Goal: Transaction & Acquisition: Purchase product/service

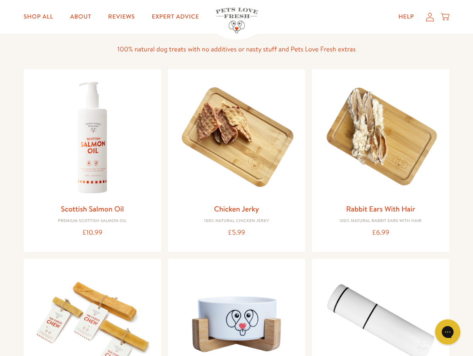
scroll to position [266, 0]
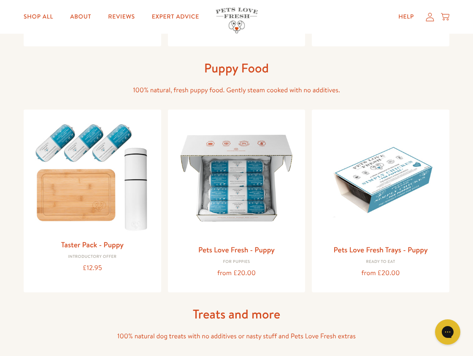
click at [428, 19] on icon at bounding box center [429, 16] width 8 height 9
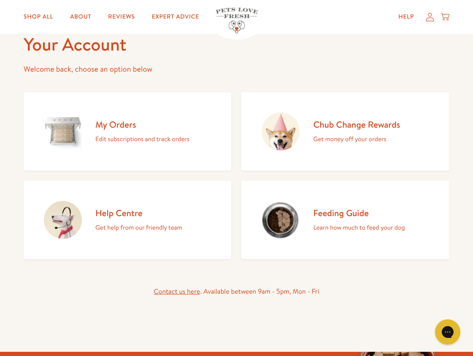
scroll to position [46, 0]
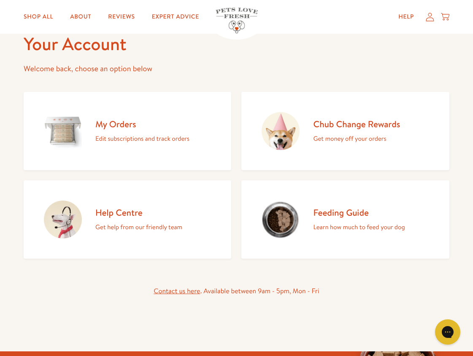
click at [122, 129] on h2 "My Orders" at bounding box center [142, 123] width 94 height 11
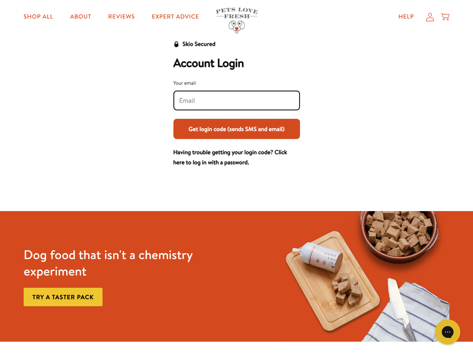
scroll to position [33, 0]
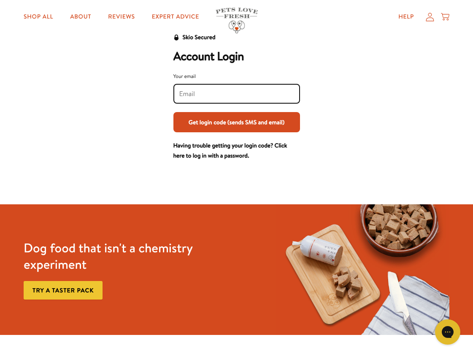
click at [70, 288] on link "Try a taster pack" at bounding box center [63, 290] width 79 height 19
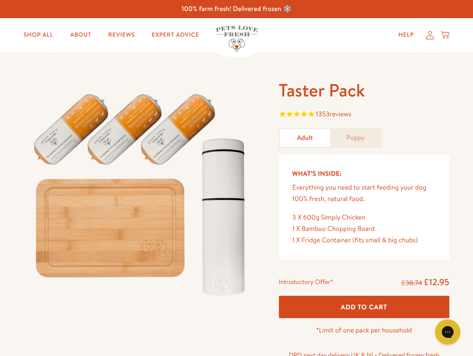
click at [388, 309] on button "Add To Cart" at bounding box center [364, 307] width 170 height 22
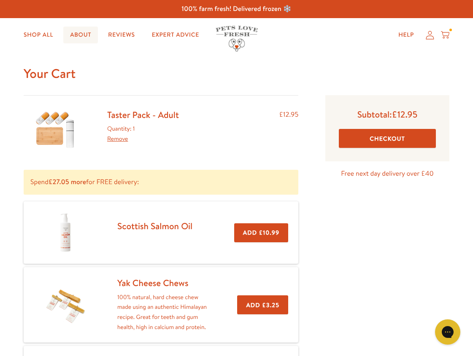
click at [83, 35] on link "About" at bounding box center [80, 35] width 35 height 17
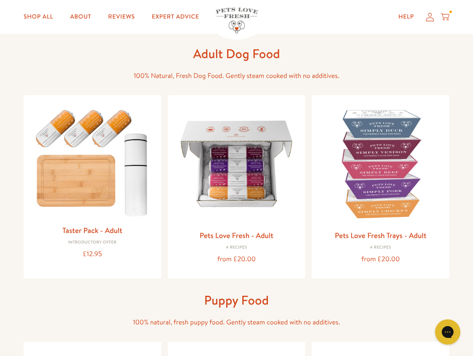
scroll to position [10, 0]
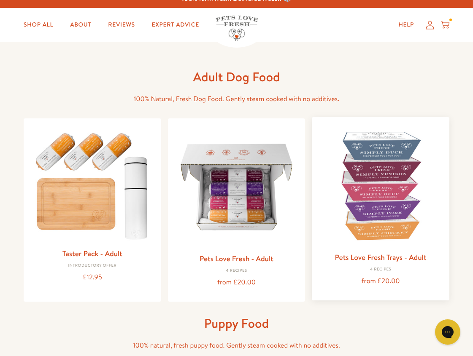
click at [332, 244] on img at bounding box center [380, 186] width 124 height 124
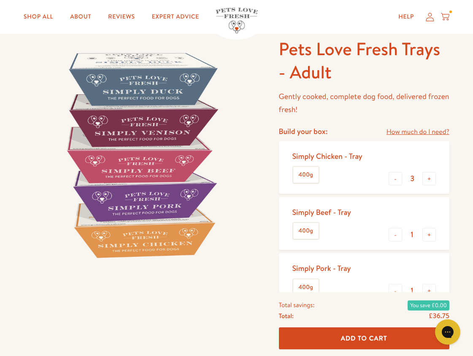
scroll to position [108, 0]
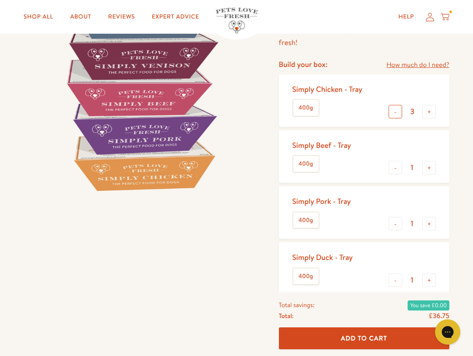
click at [395, 113] on button "-" at bounding box center [394, 111] width 13 height 13
type input "1"
click at [429, 225] on button "+" at bounding box center [428, 223] width 13 height 13
type input "2"
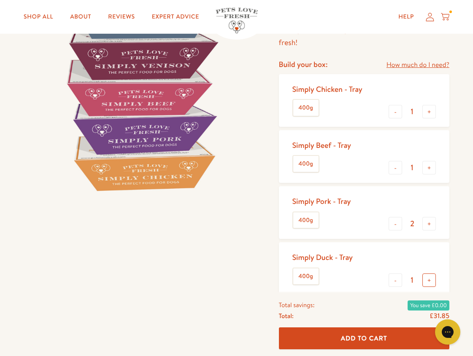
click at [430, 280] on button "+" at bounding box center [428, 280] width 13 height 13
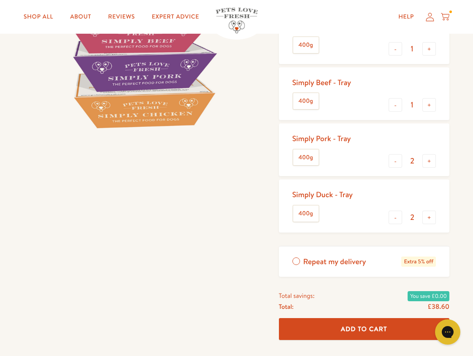
scroll to position [201, 0]
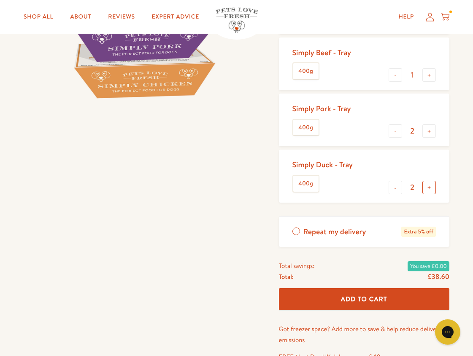
click at [428, 186] on button "+" at bounding box center [428, 187] width 13 height 13
type input "3"
click at [374, 299] on span "Add To Cart" at bounding box center [364, 299] width 46 height 9
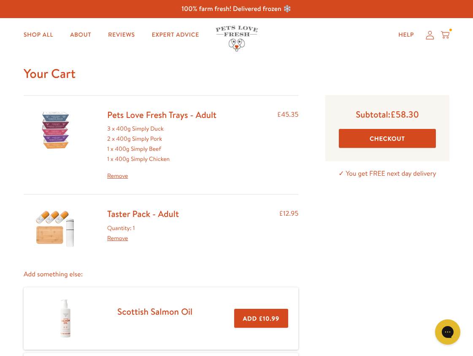
click at [121, 176] on link "Remove" at bounding box center [161, 176] width 109 height 10
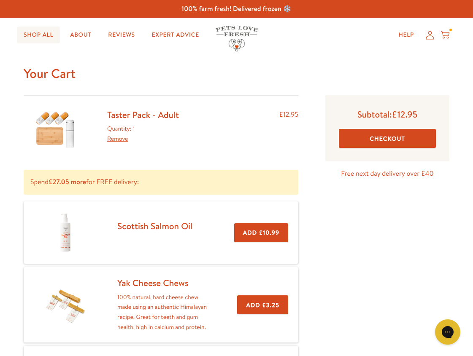
click at [39, 35] on link "Shop All" at bounding box center [38, 35] width 43 height 17
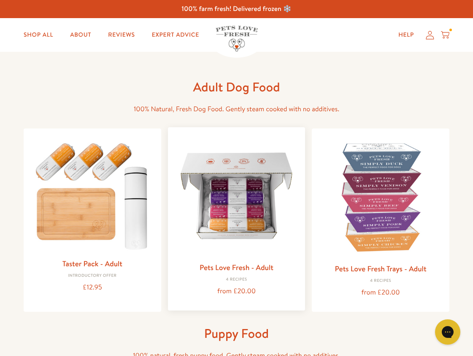
click at [262, 214] on img at bounding box center [237, 196] width 124 height 124
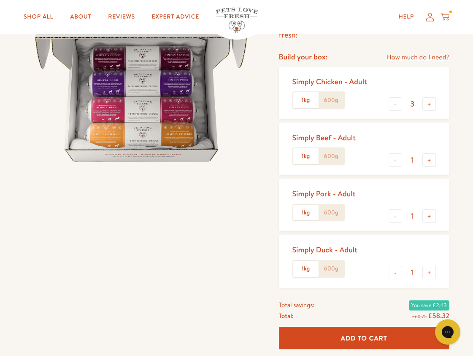
scroll to position [120, 0]
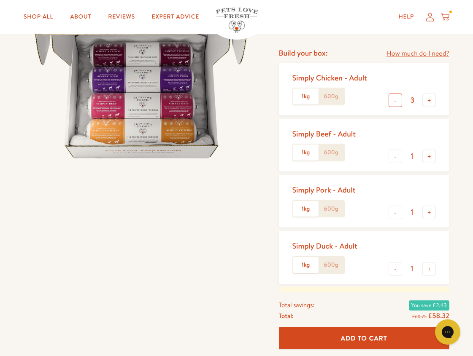
click at [400, 102] on button "-" at bounding box center [394, 100] width 13 height 13
type input "0"
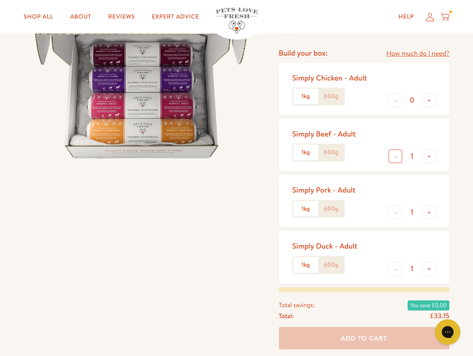
click at [397, 158] on button "-" at bounding box center [394, 156] width 13 height 13
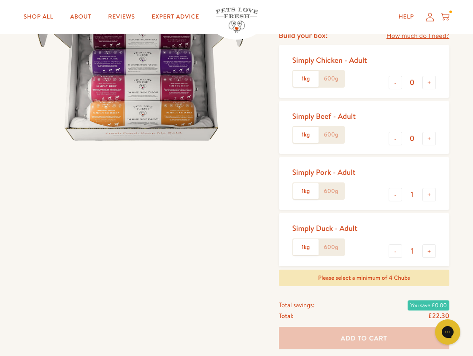
scroll to position [134, 0]
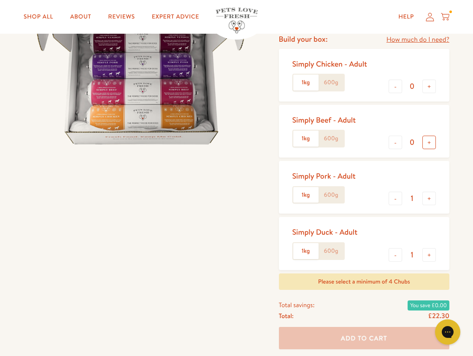
click at [430, 142] on button "+" at bounding box center [428, 142] width 13 height 13
type input "1"
click at [429, 256] on button "+" at bounding box center [428, 254] width 13 height 13
type input "2"
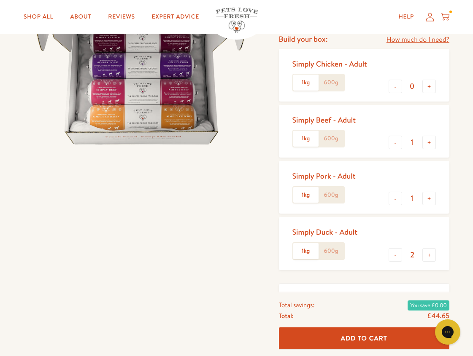
click at [368, 343] on button "Add To Cart" at bounding box center [364, 339] width 170 height 22
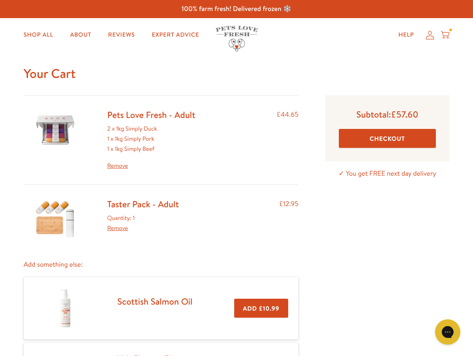
click at [378, 141] on button "Checkout" at bounding box center [386, 138] width 97 height 19
